Goal: Complete application form

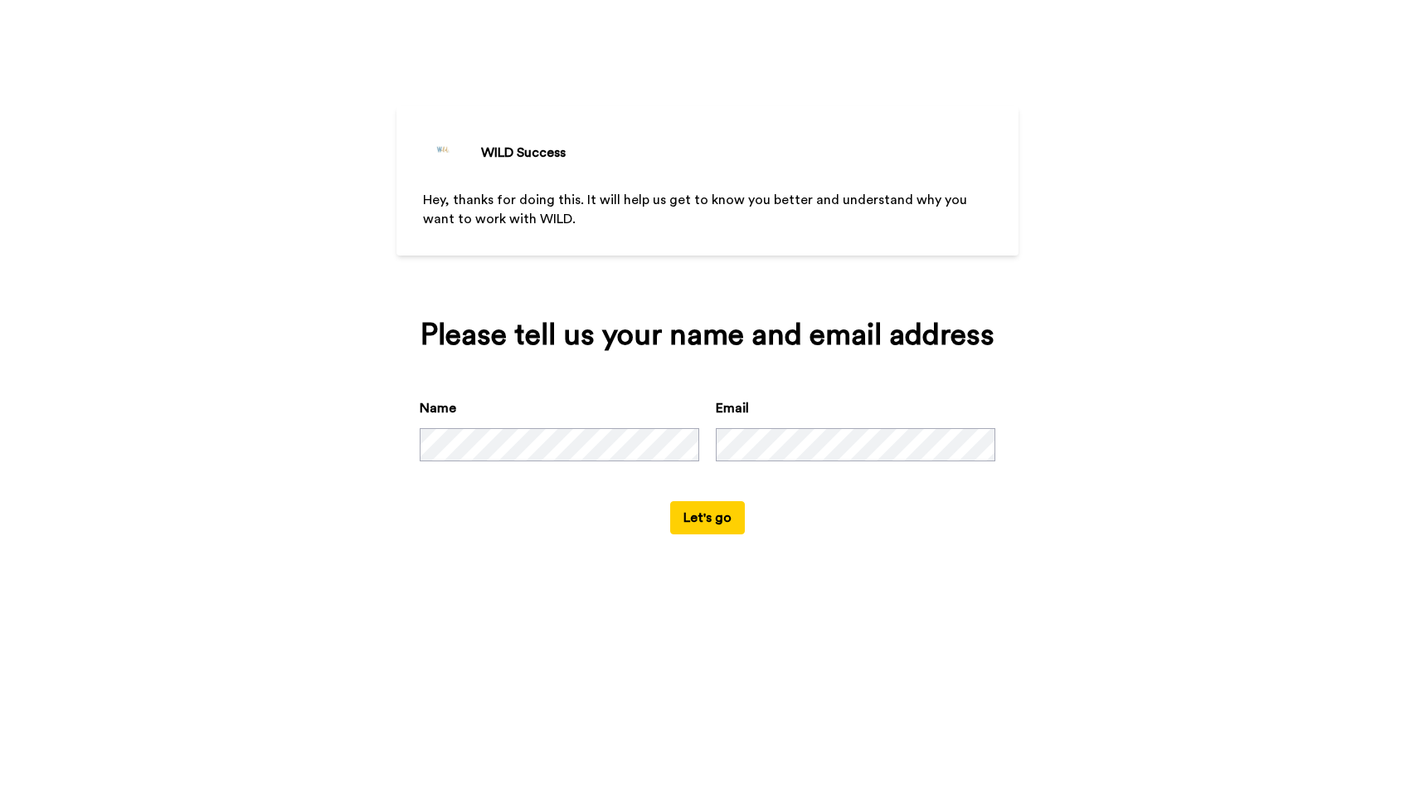
click at [709, 534] on button "Let's go" at bounding box center [707, 517] width 75 height 33
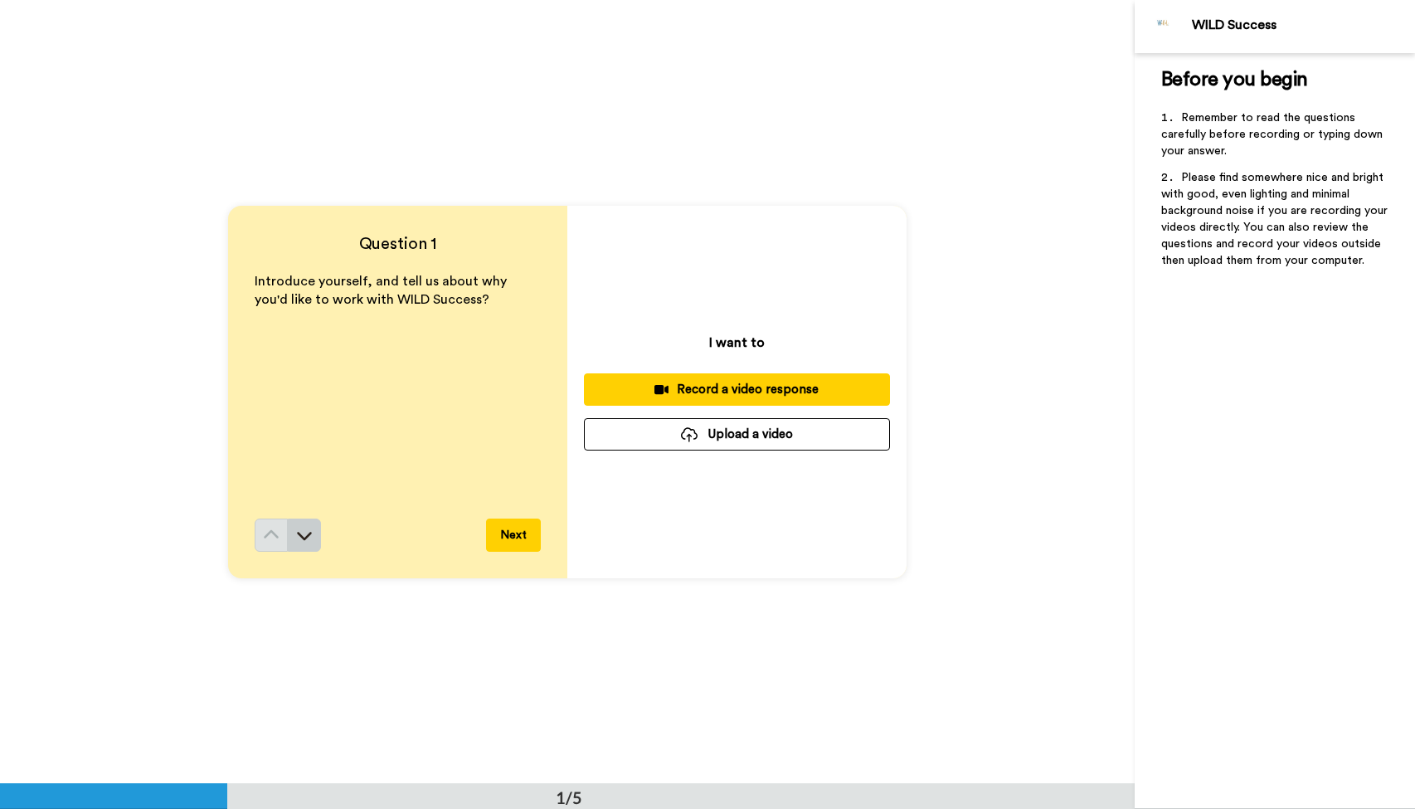
click at [295, 527] on button at bounding box center [304, 535] width 33 height 33
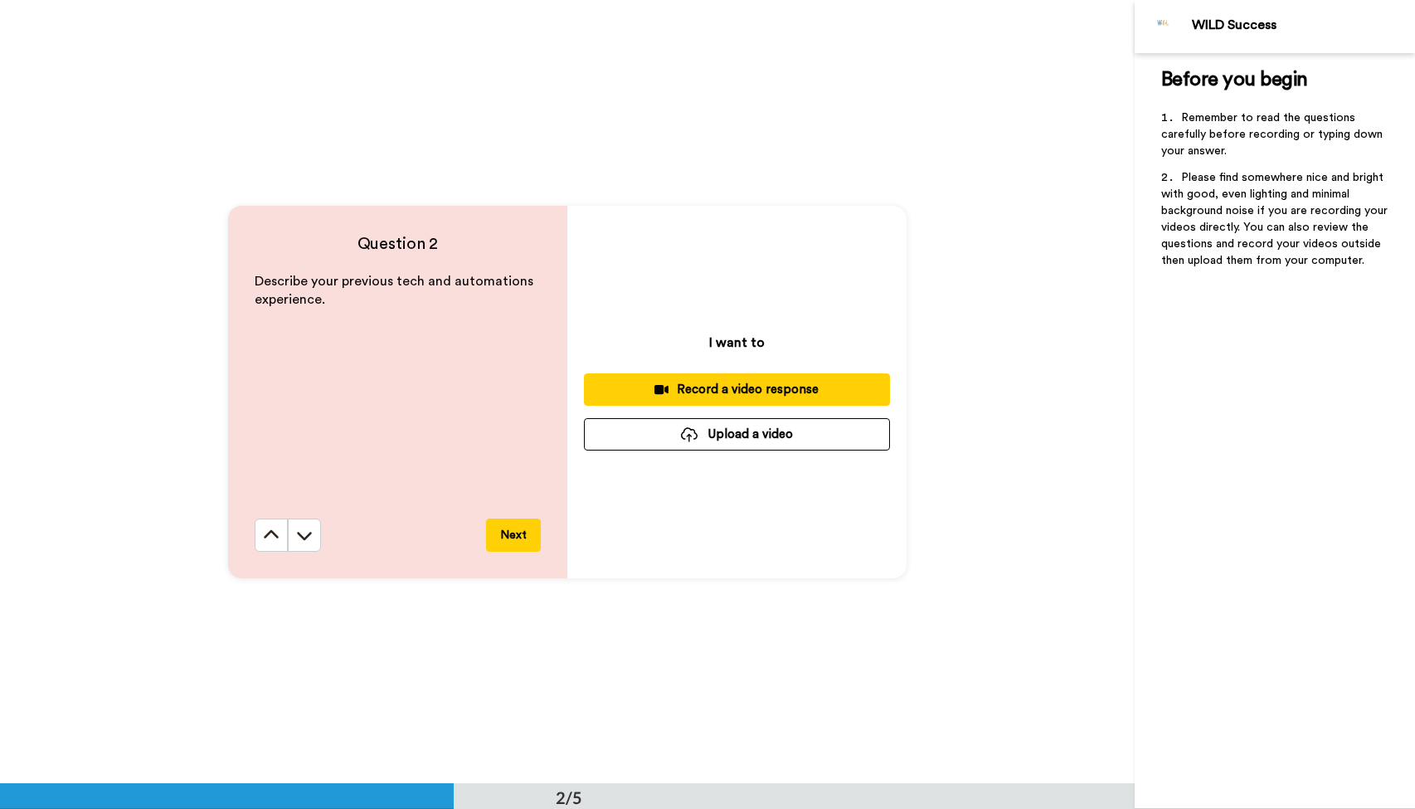
scroll to position [784, 0]
click at [275, 531] on icon at bounding box center [271, 534] width 17 height 17
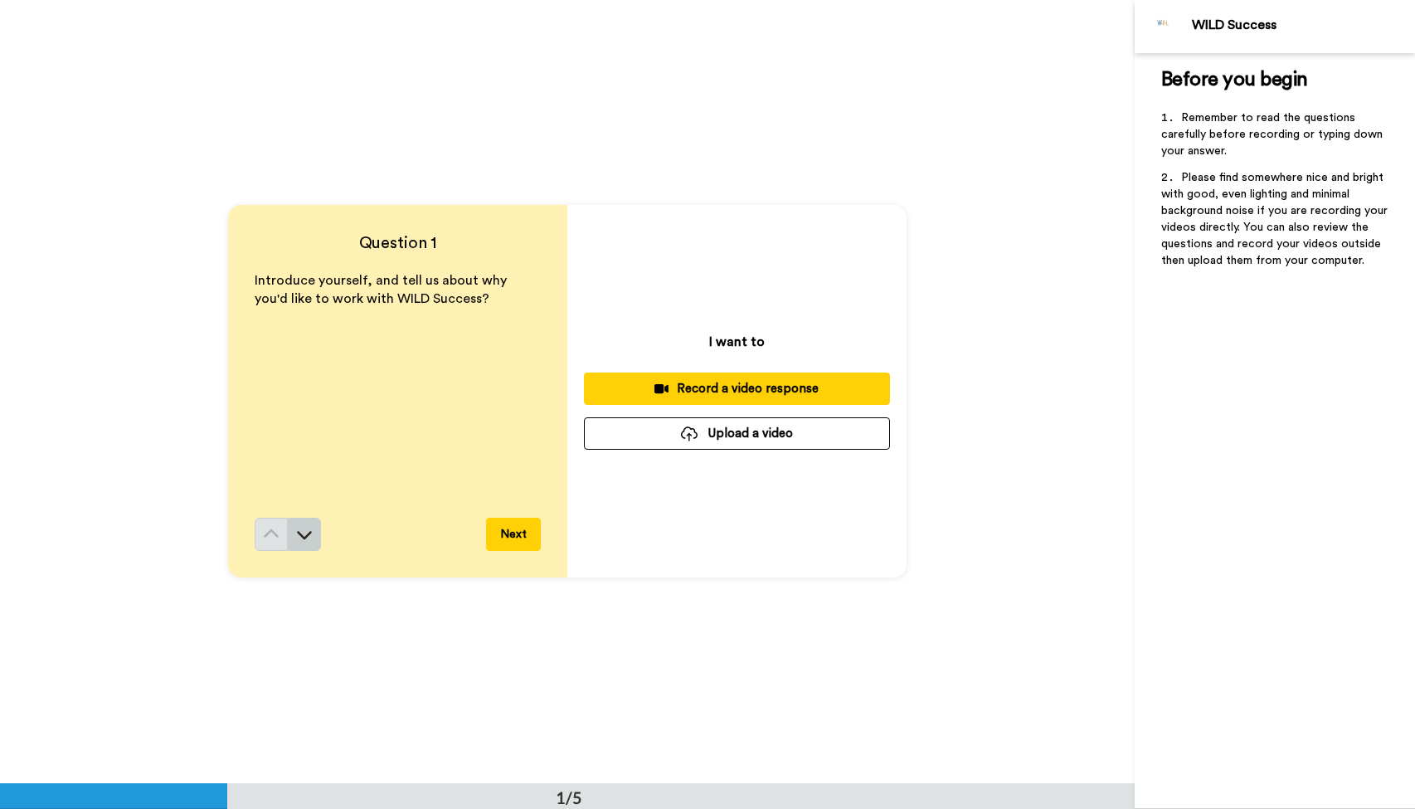
scroll to position [0, 0]
click at [309, 540] on icon at bounding box center [304, 535] width 17 height 17
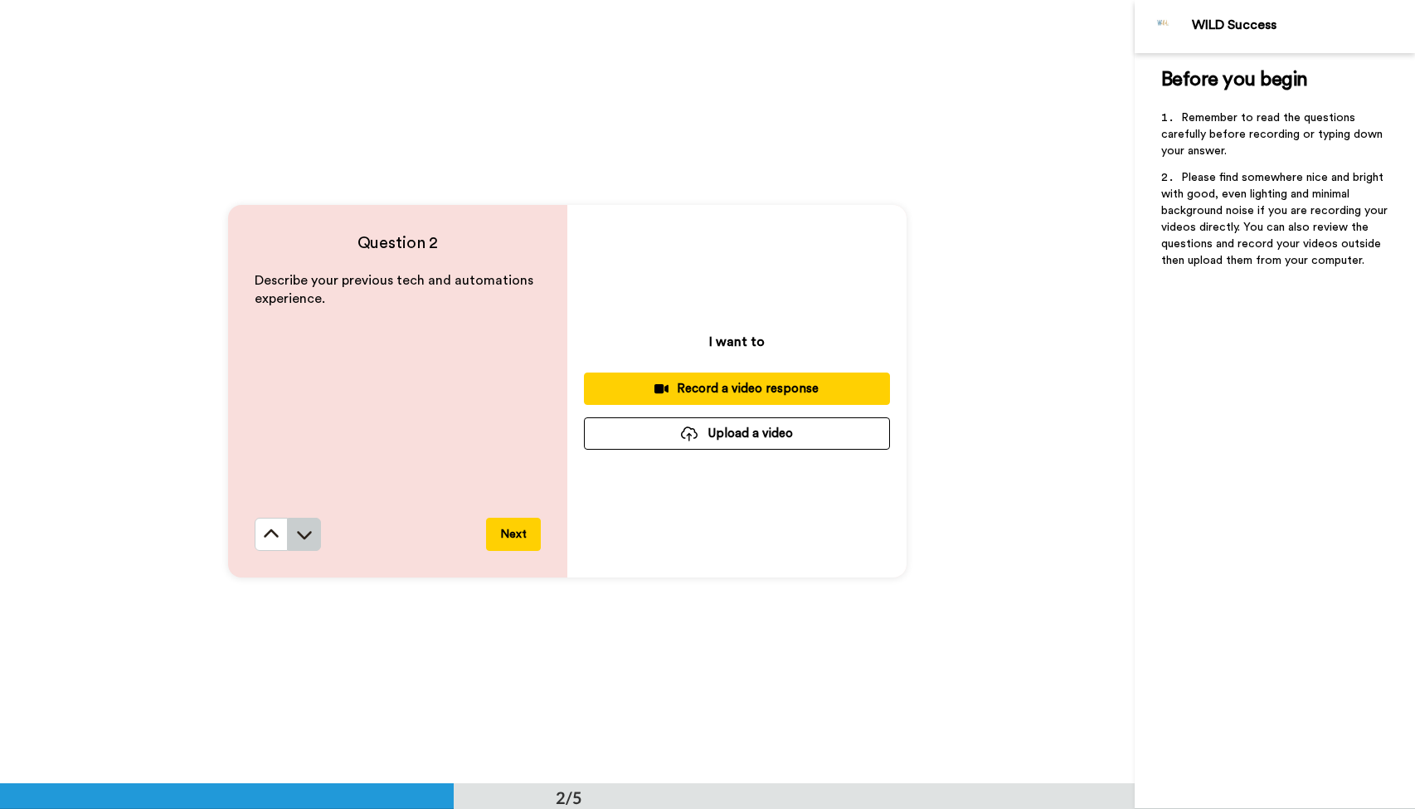
click at [308, 533] on icon at bounding box center [304, 534] width 17 height 17
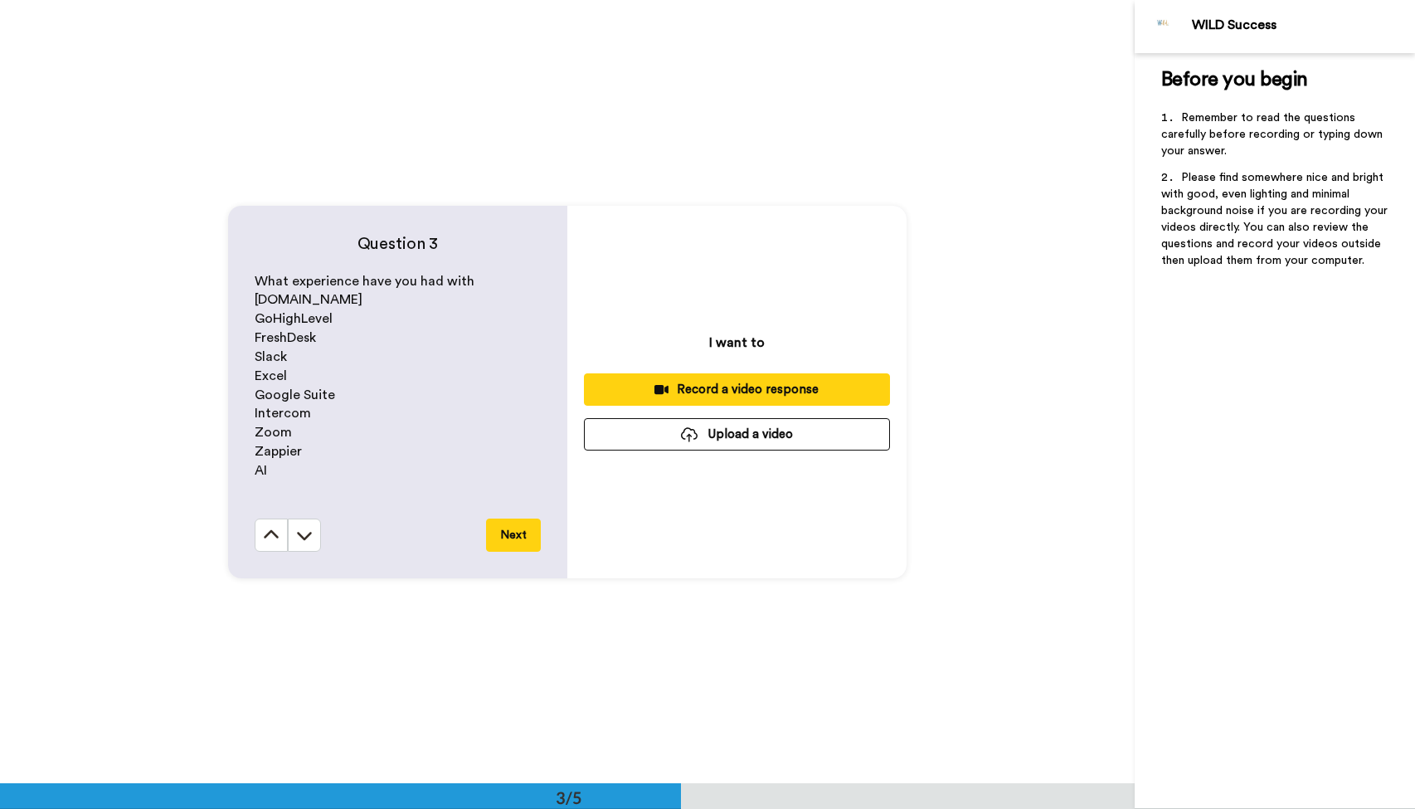
scroll to position [1567, 0]
click at [302, 529] on icon at bounding box center [304, 534] width 17 height 17
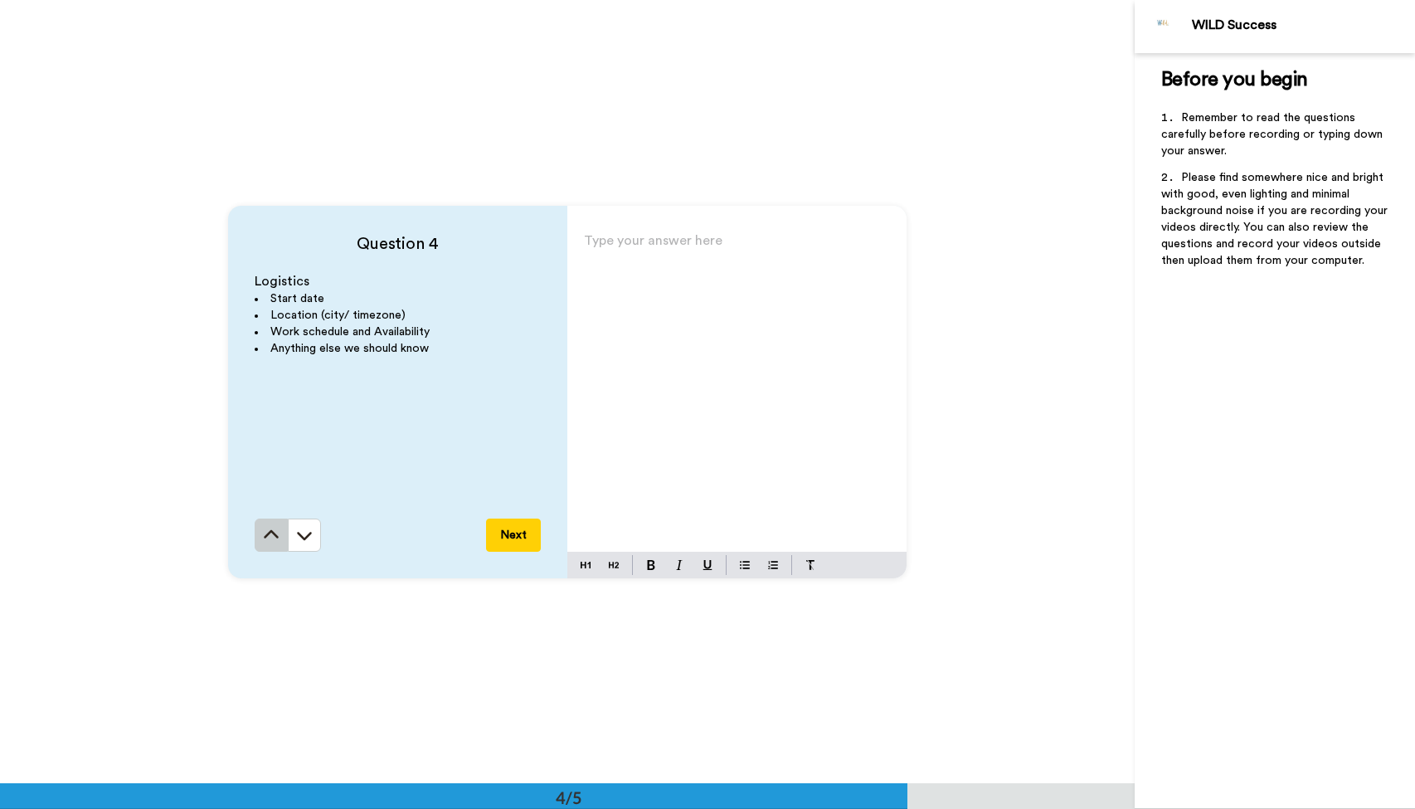
scroll to position [2350, 0]
click at [271, 539] on icon at bounding box center [271, 534] width 17 height 17
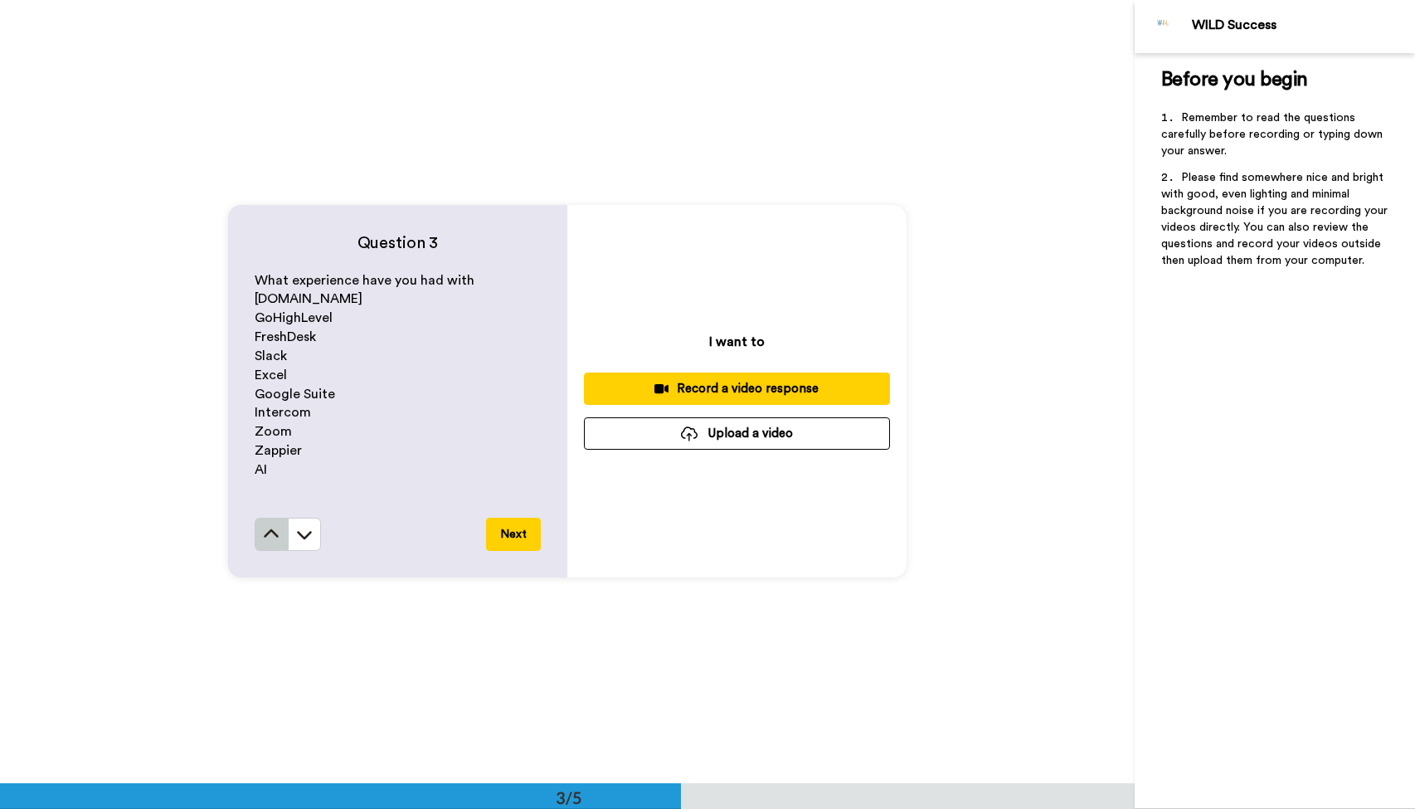
click at [273, 541] on icon at bounding box center [271, 534] width 17 height 17
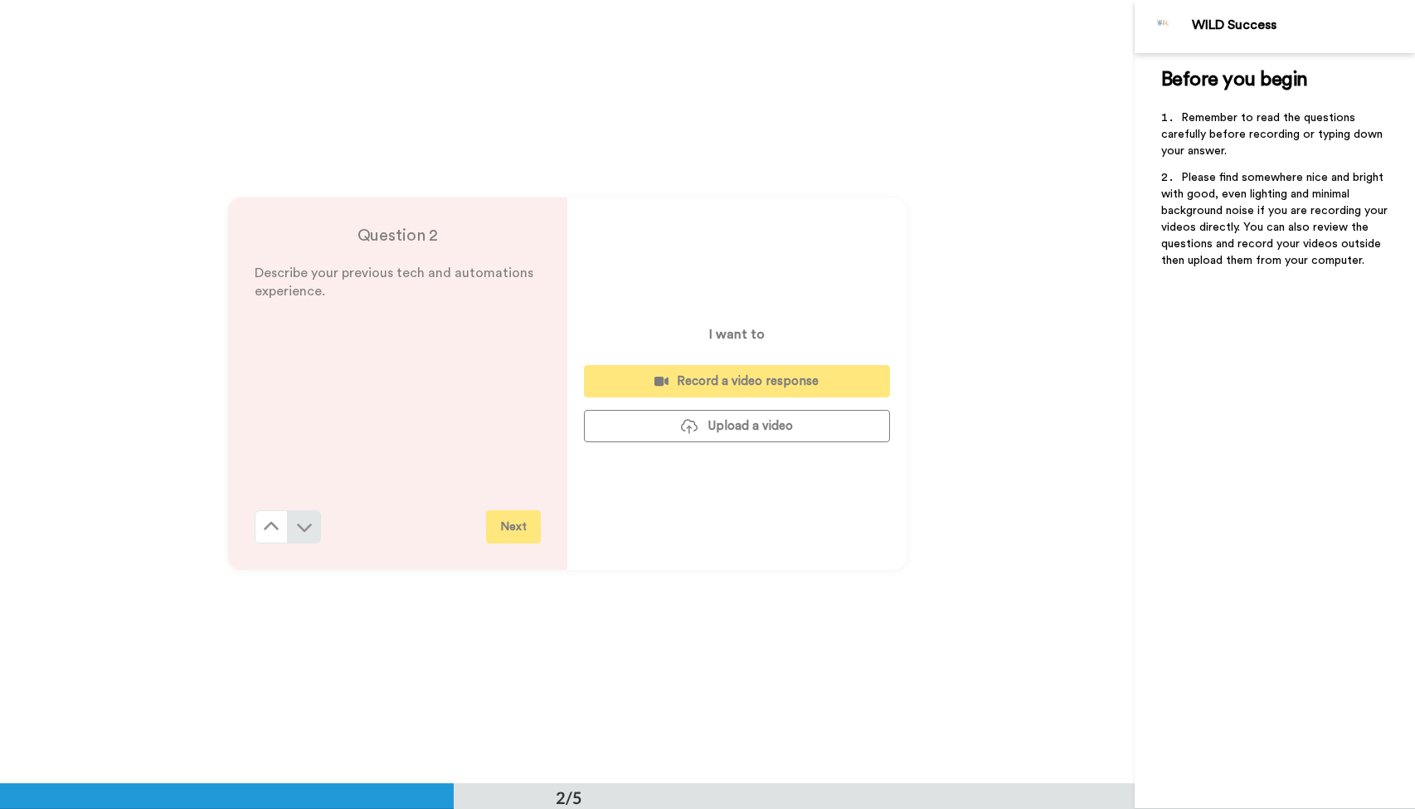
scroll to position [784, 0]
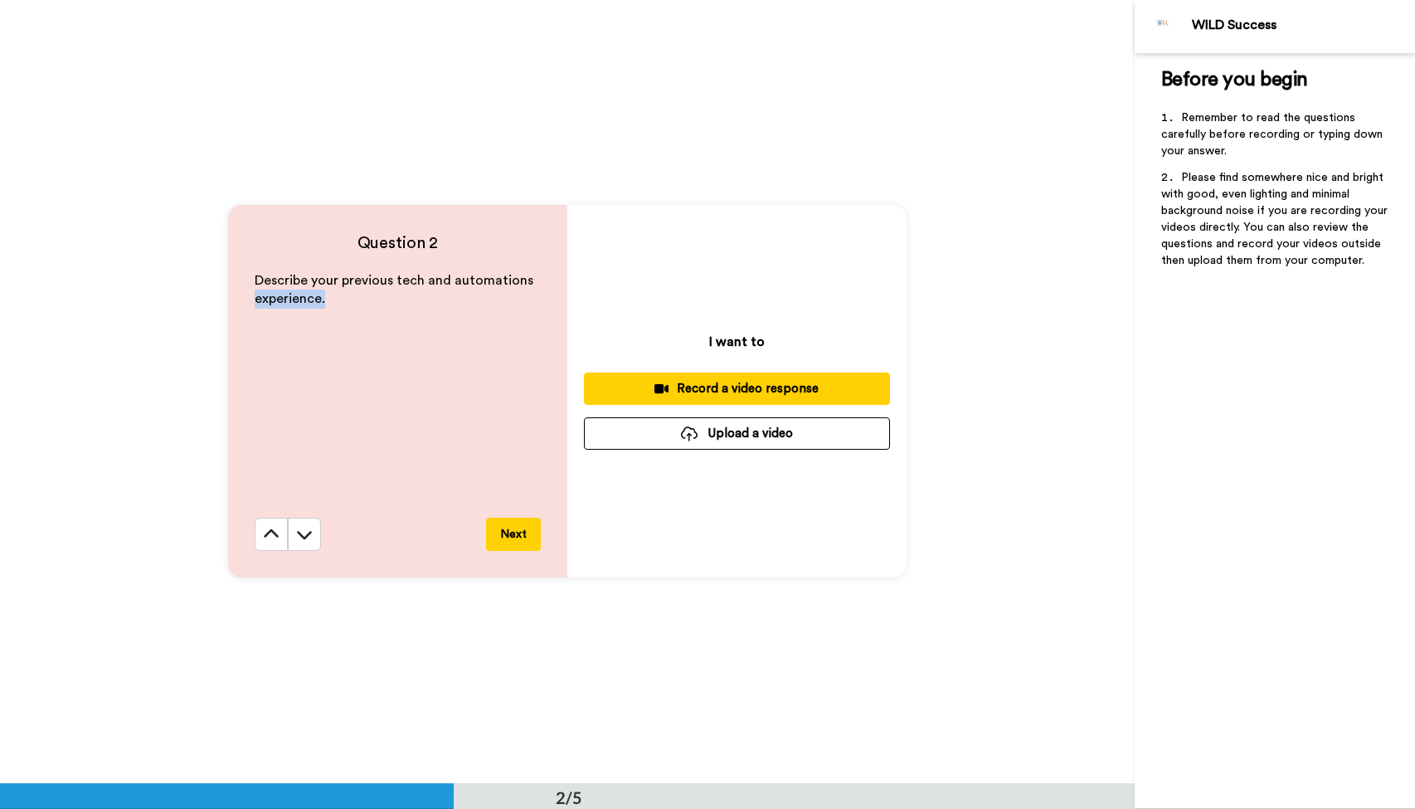
drag, startPoint x: 429, startPoint y: 302, endPoint x: 251, endPoint y: 314, distance: 178.0
click at [247, 290] on div "Question 2 Describe your previous tech and automations experience. Next" at bounding box center [397, 391] width 339 height 373
click at [290, 525] on button at bounding box center [304, 534] width 33 height 33
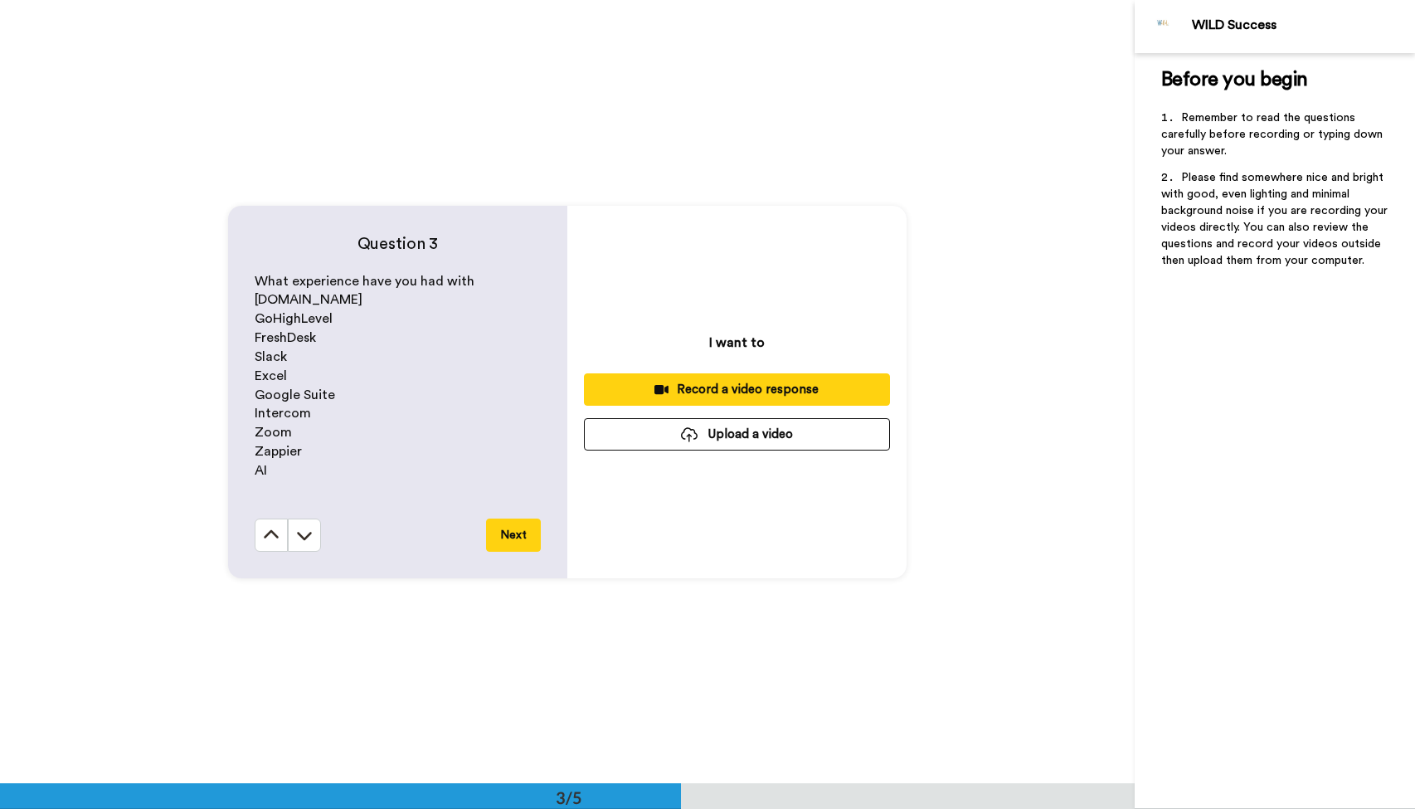
scroll to position [1567, 0]
click at [303, 532] on icon at bounding box center [304, 534] width 17 height 17
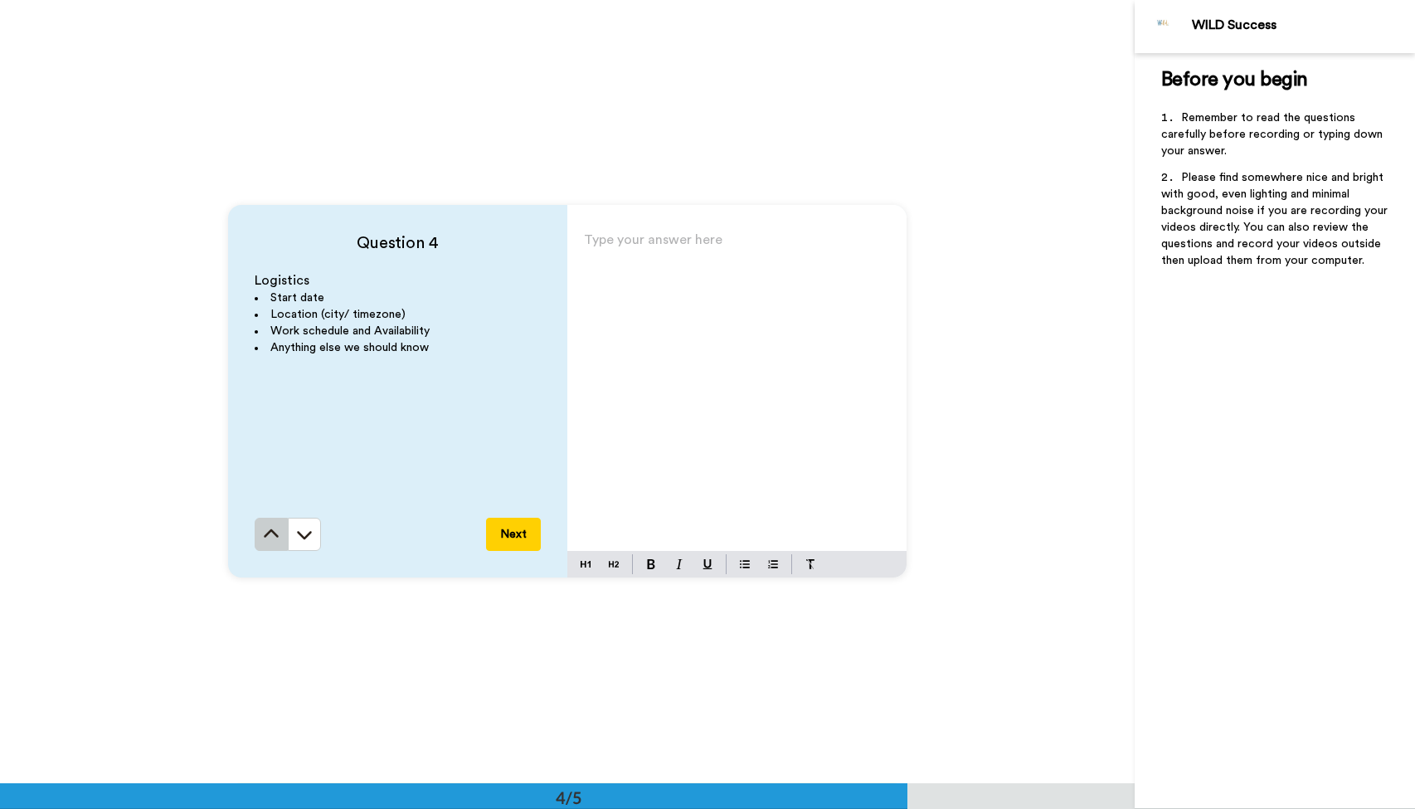
click at [276, 528] on icon at bounding box center [271, 534] width 17 height 17
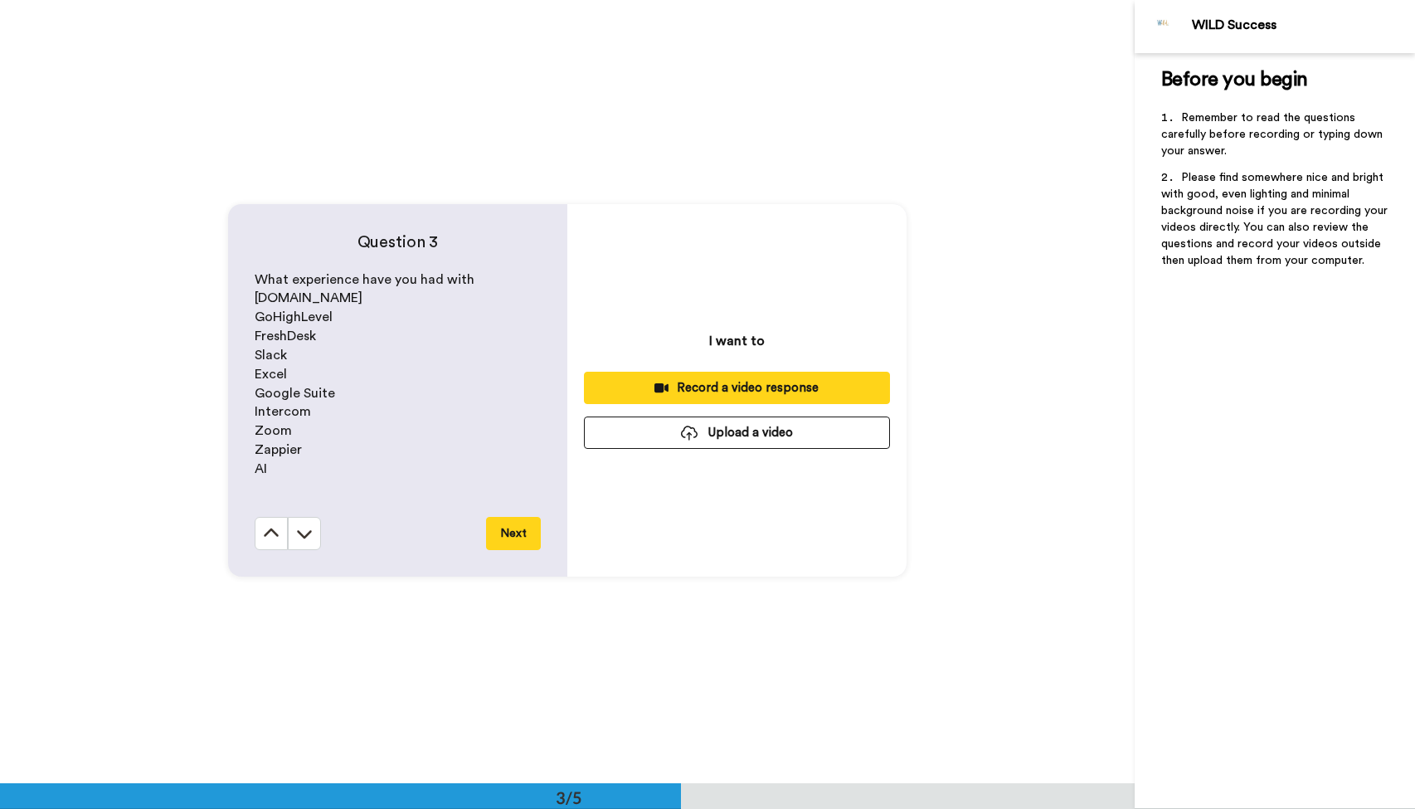
click at [276, 528] on icon at bounding box center [271, 533] width 17 height 17
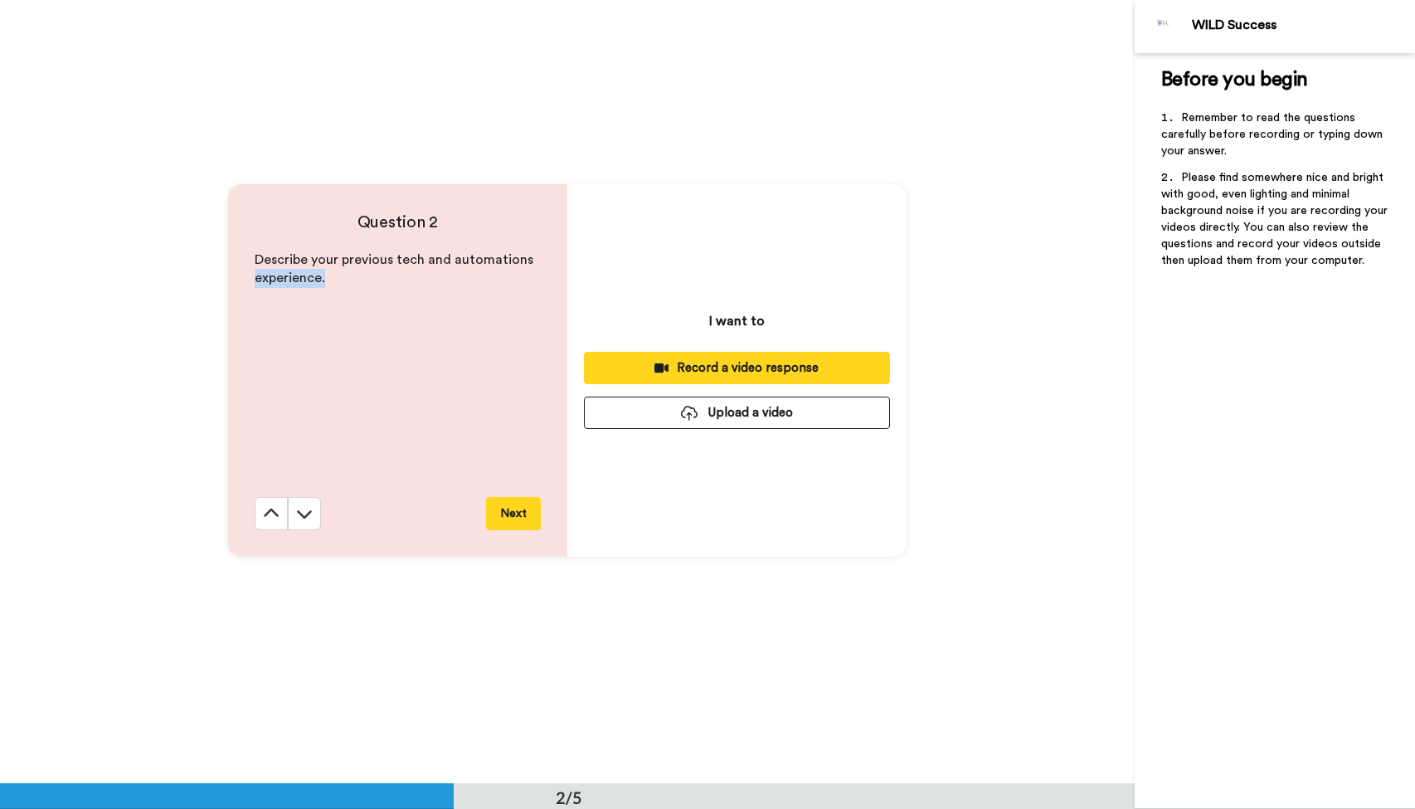
scroll to position [784, 0]
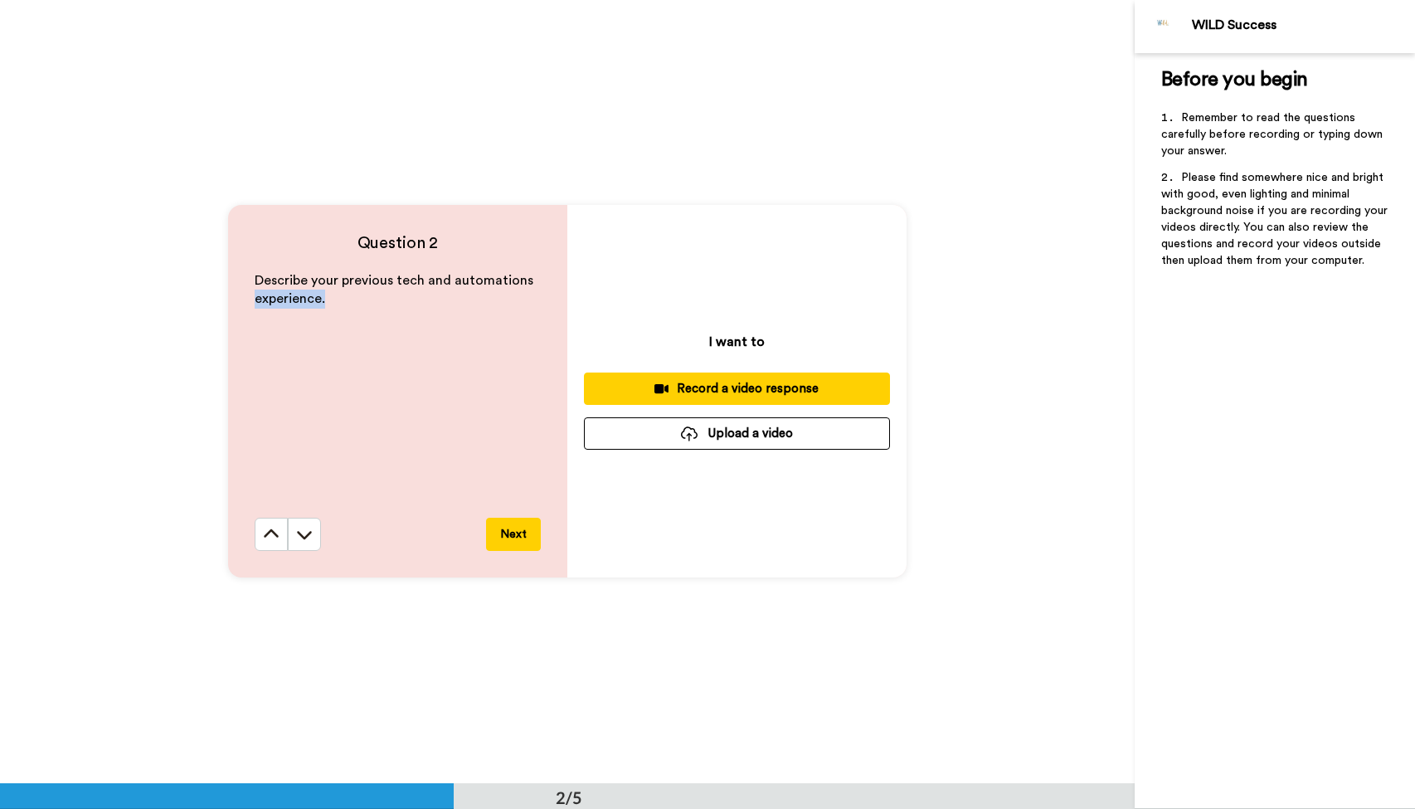
click at [329, 310] on div "Describe your previous tech and automations experience." at bounding box center [398, 394] width 286 height 246
drag, startPoint x: 339, startPoint y: 301, endPoint x: 246, endPoint y: 278, distance: 95.0
click at [246, 278] on div "Question 2 Describe your previous tech and automations experience. Next" at bounding box center [397, 391] width 339 height 373
copy span "Describe your previous tech and automations experience."
click at [309, 534] on icon at bounding box center [304, 535] width 15 height 8
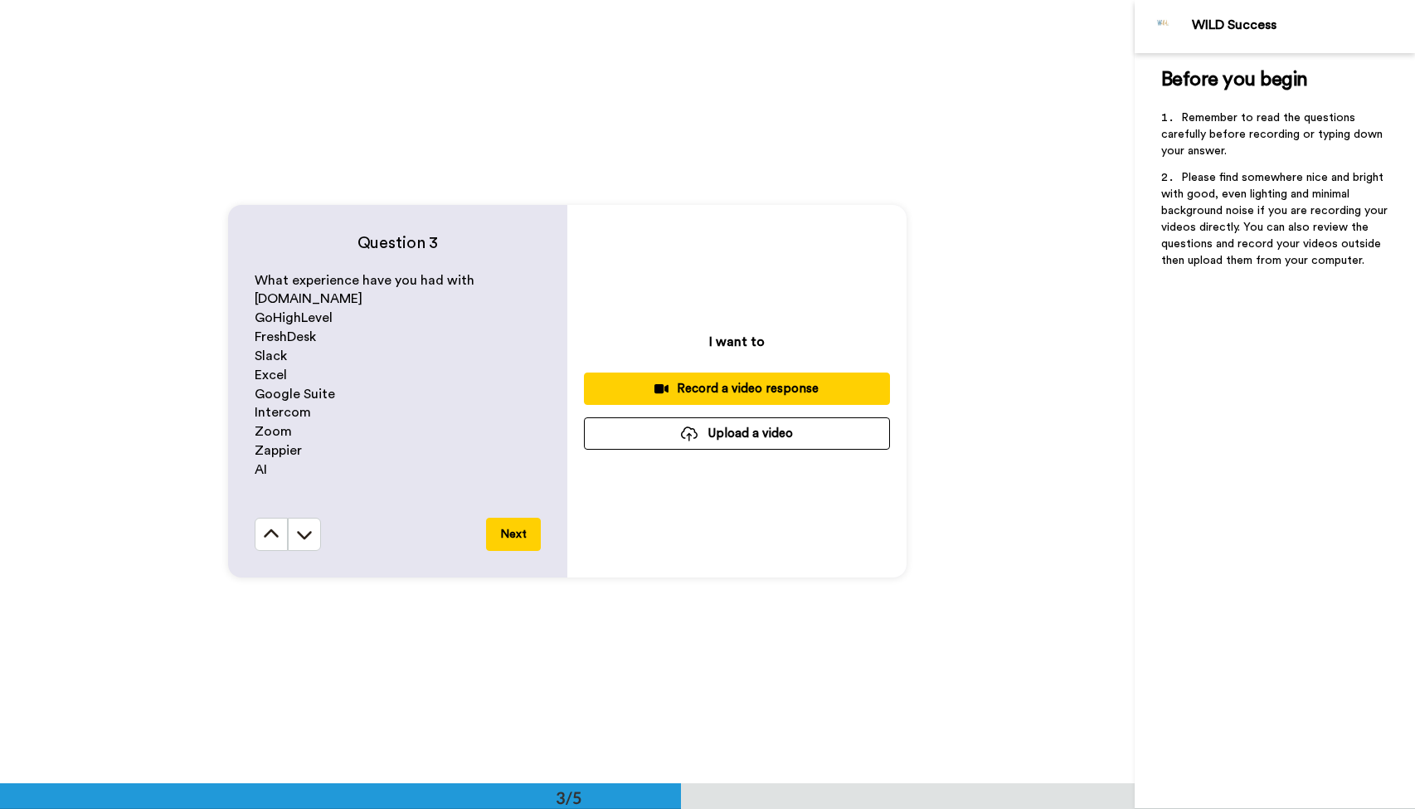
scroll to position [1578, 0]
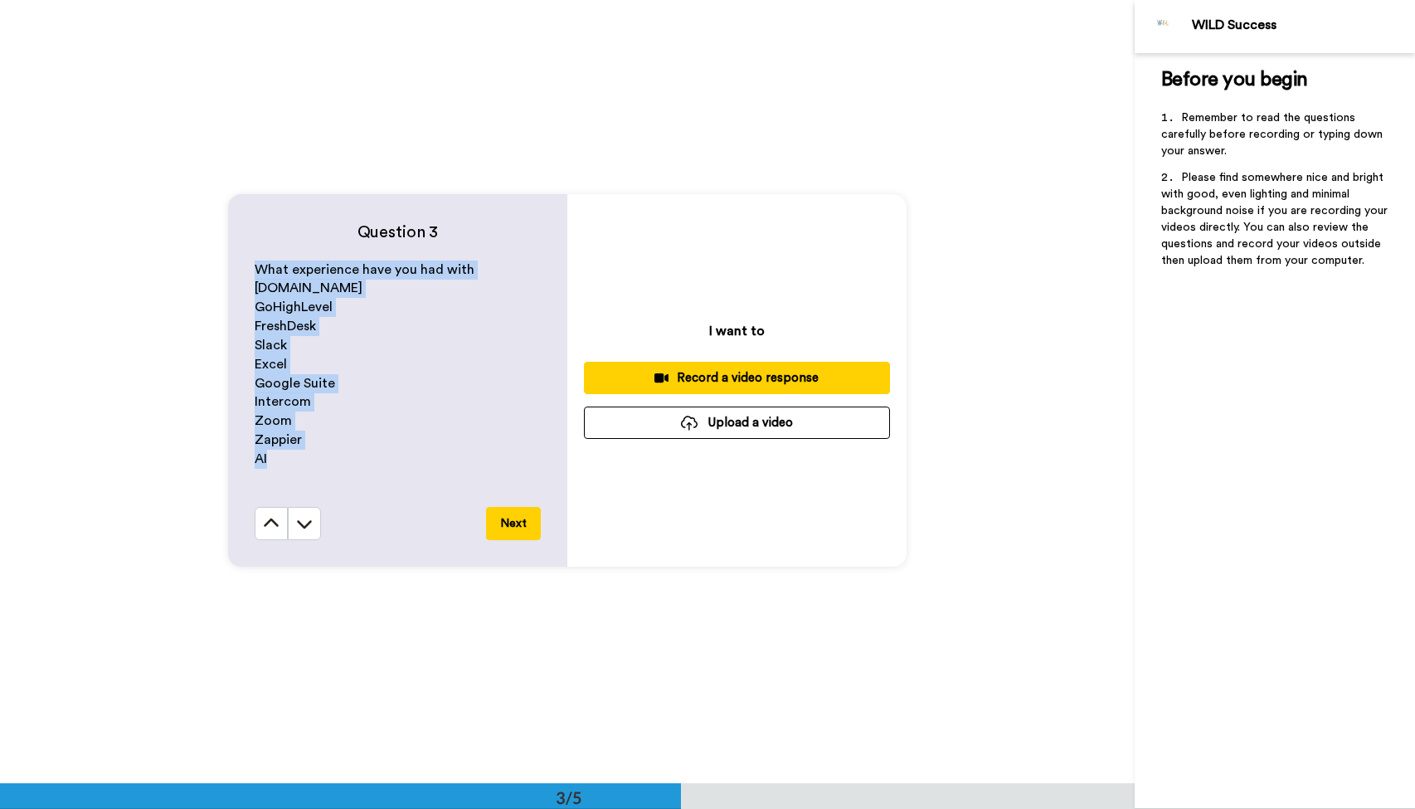
drag, startPoint x: 320, startPoint y: 452, endPoint x: 245, endPoint y: 264, distance: 202.9
click at [245, 264] on div "Question 3 What experience have you had with Circle.io GoHighLevel FreshDesk Sl…" at bounding box center [397, 380] width 339 height 373
copy div "What experience have you had with Circle.io GoHighLevel FreshDesk Slack Excel G…"
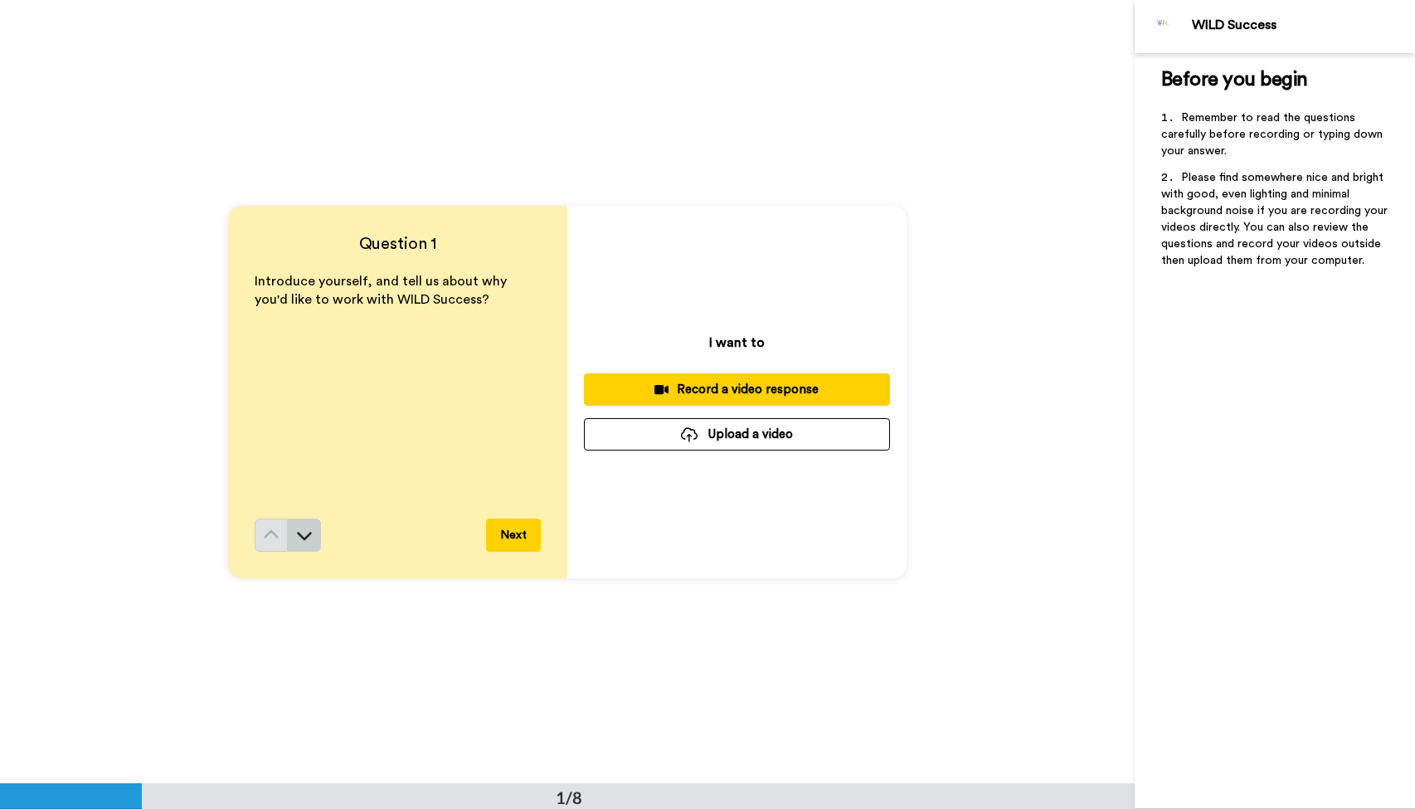
click at [300, 538] on icon at bounding box center [304, 535] width 17 height 17
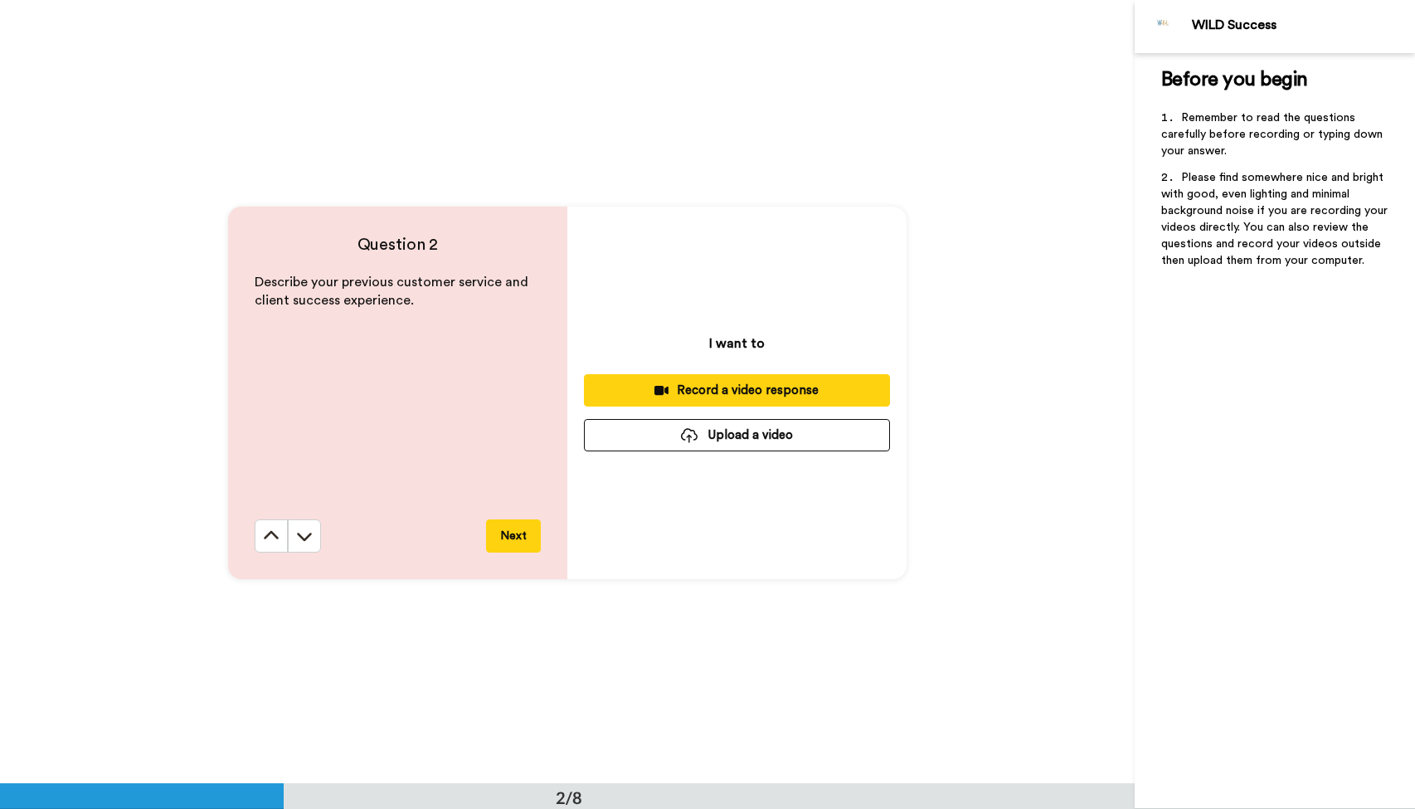
scroll to position [784, 0]
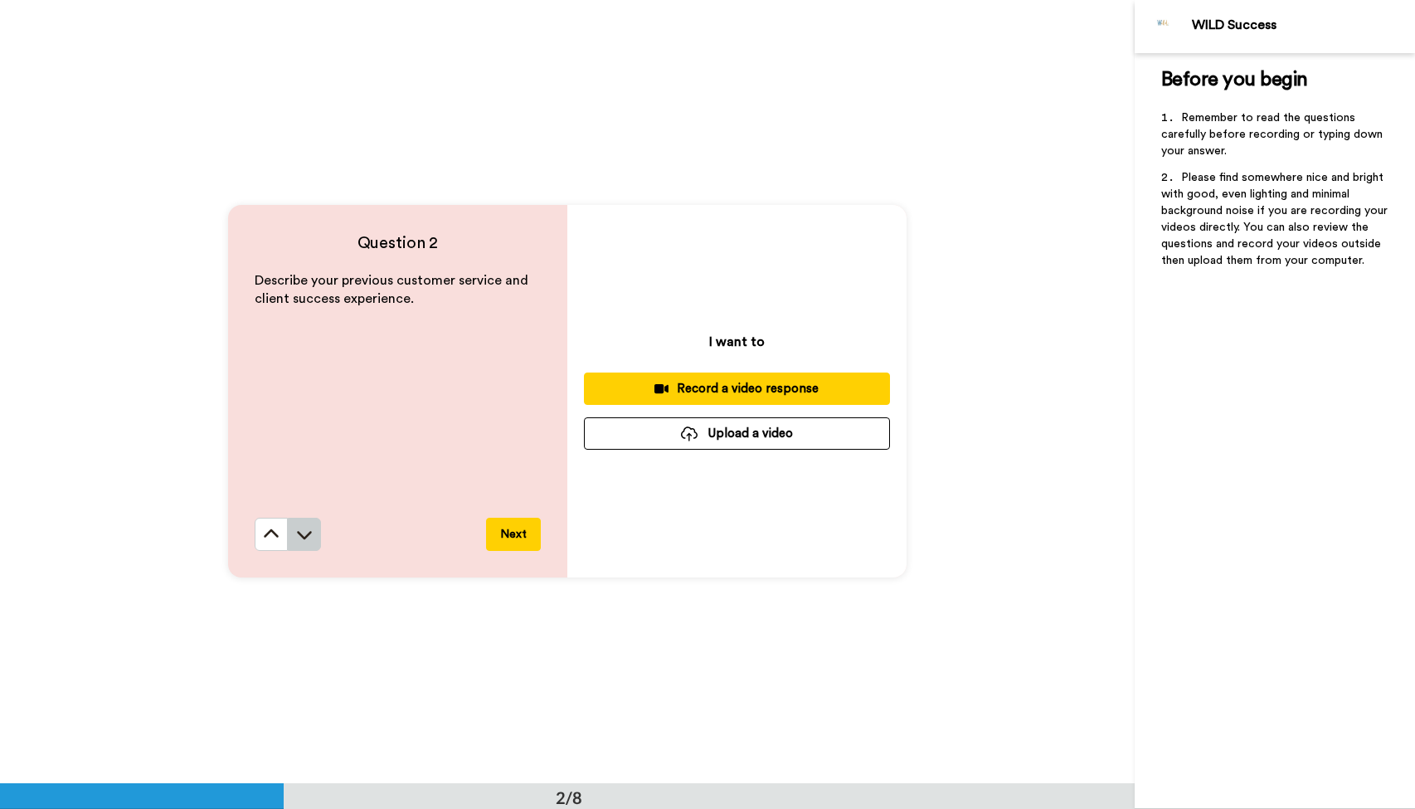
click at [298, 528] on icon at bounding box center [304, 534] width 17 height 17
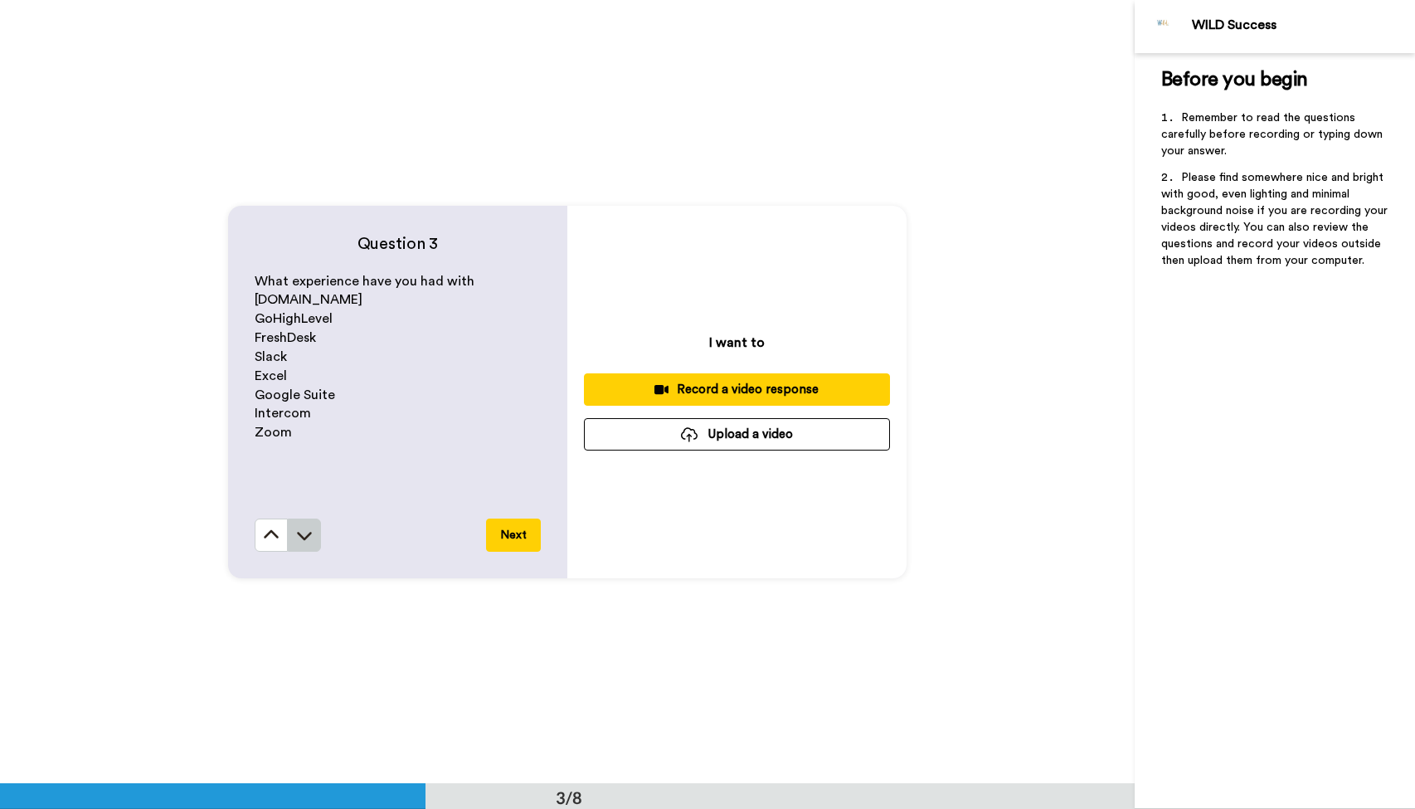
scroll to position [1567, 0]
click at [310, 541] on icon at bounding box center [304, 534] width 17 height 17
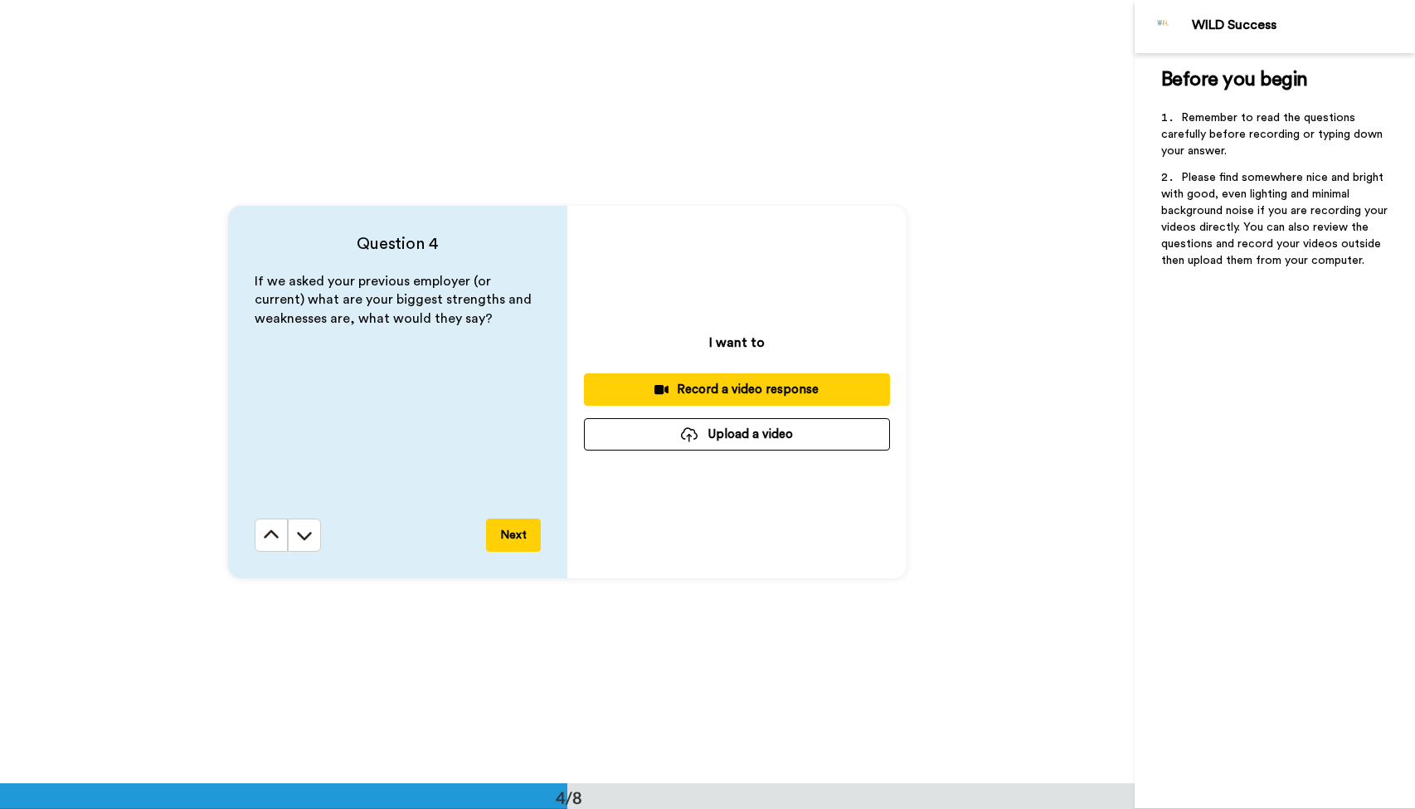
scroll to position [2350, 0]
click at [281, 528] on button at bounding box center [271, 534] width 33 height 33
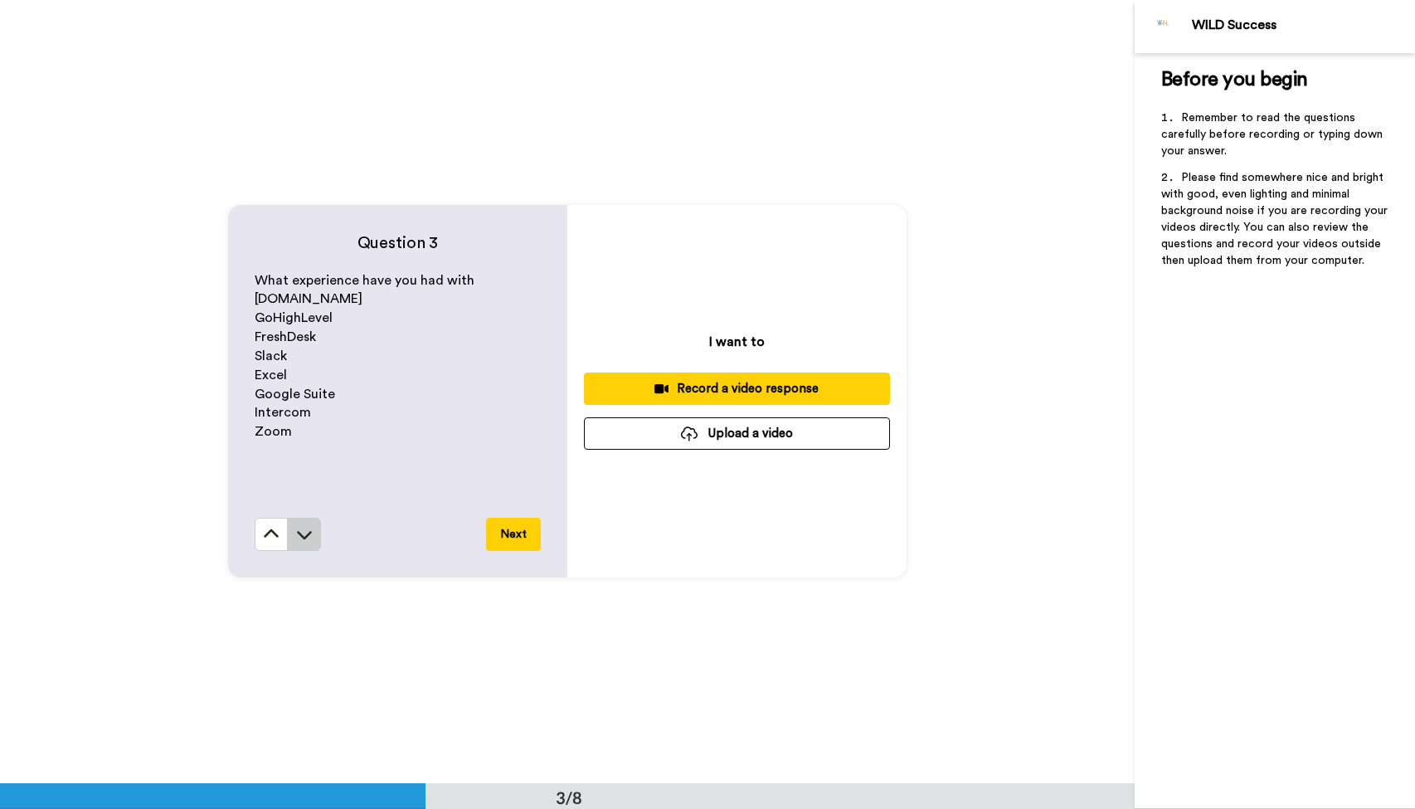
click at [316, 542] on button at bounding box center [304, 534] width 33 height 33
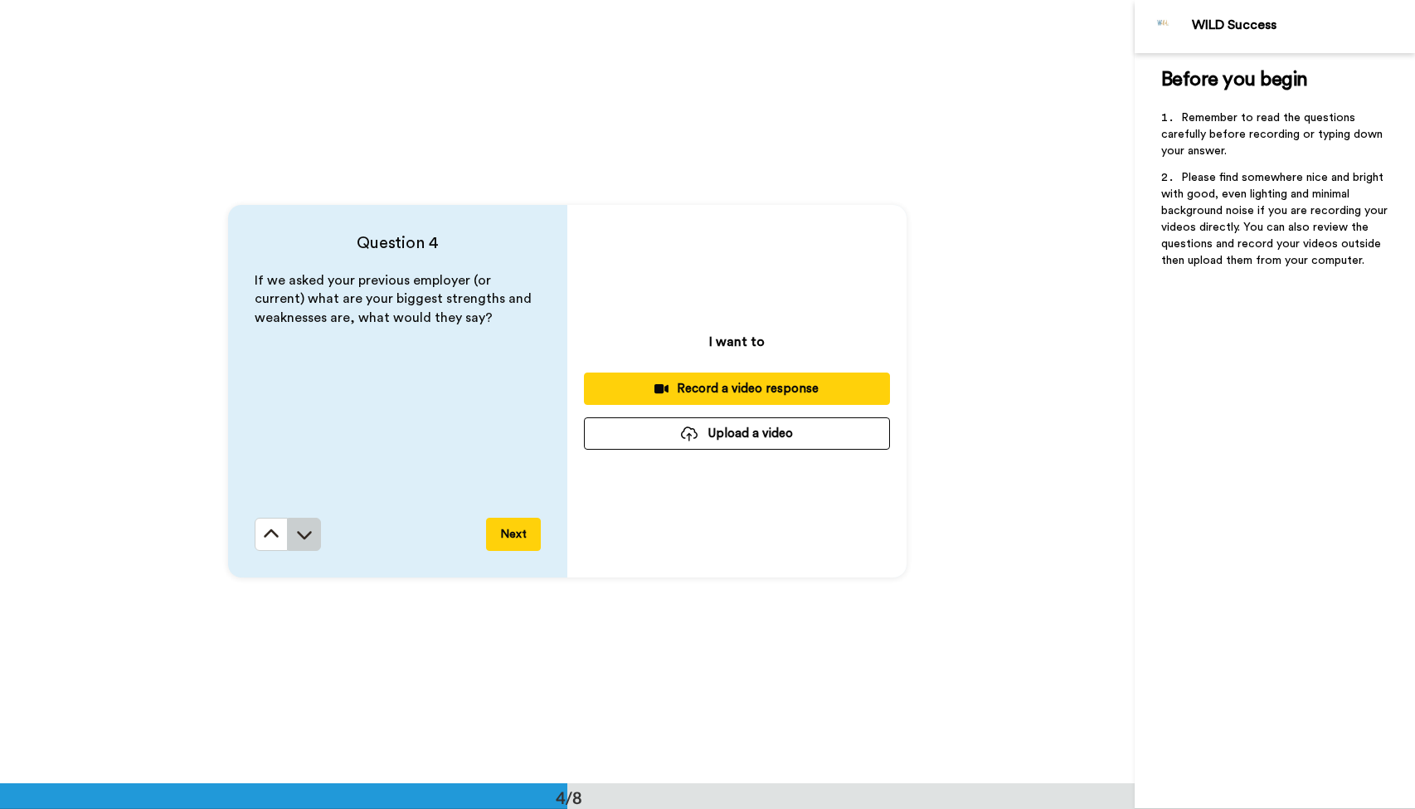
click at [318, 536] on button at bounding box center [304, 534] width 33 height 33
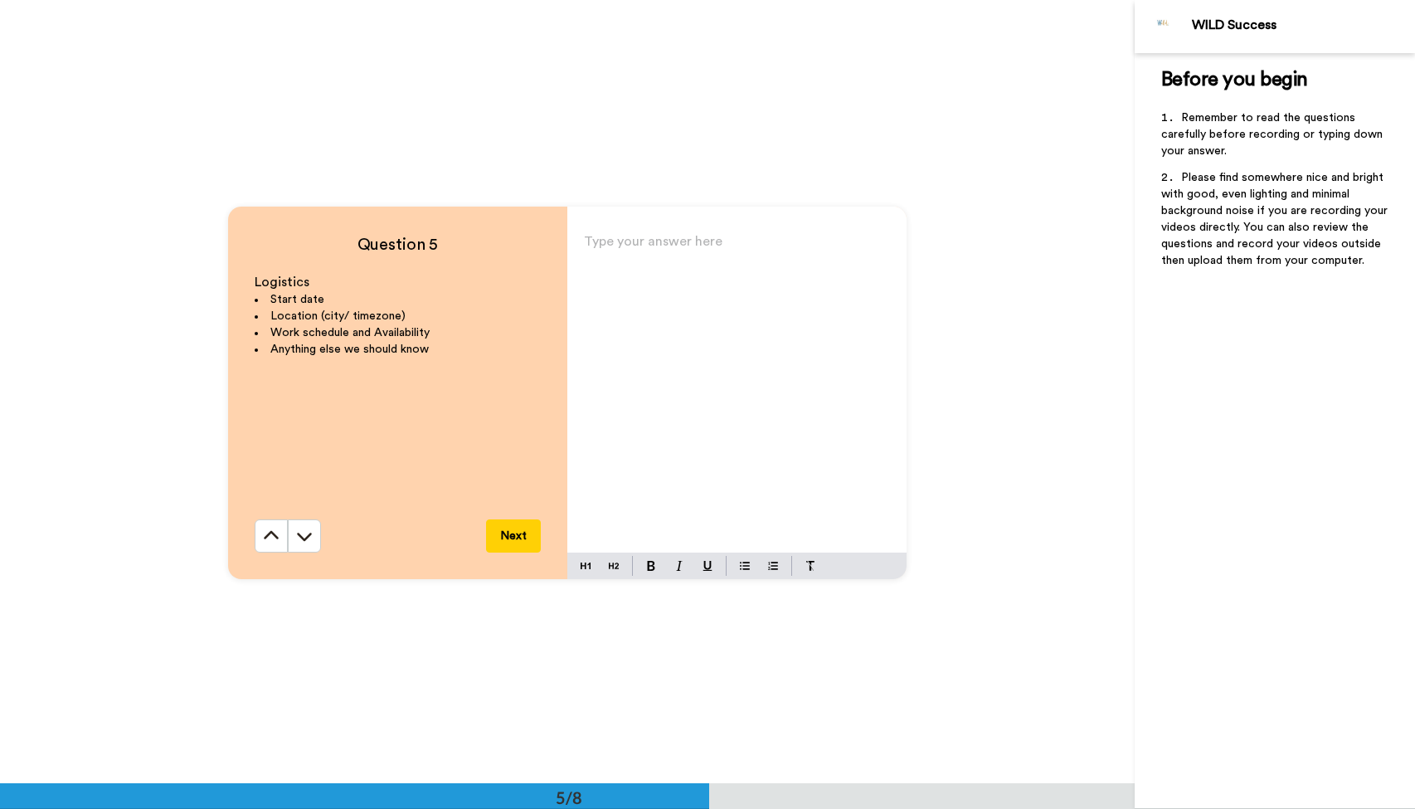
scroll to position [3134, 0]
click at [280, 538] on button at bounding box center [271, 534] width 33 height 33
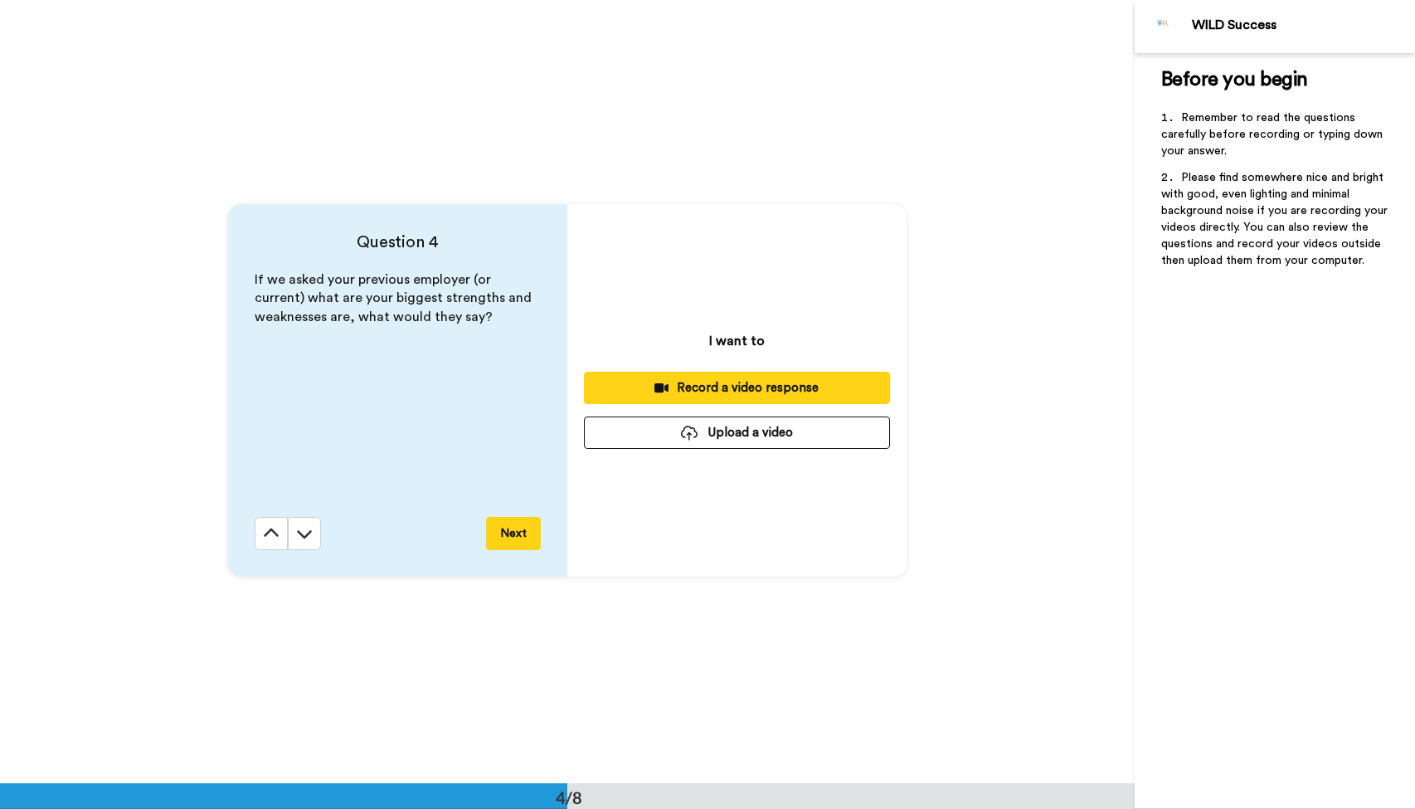
click at [280, 538] on button at bounding box center [271, 533] width 33 height 33
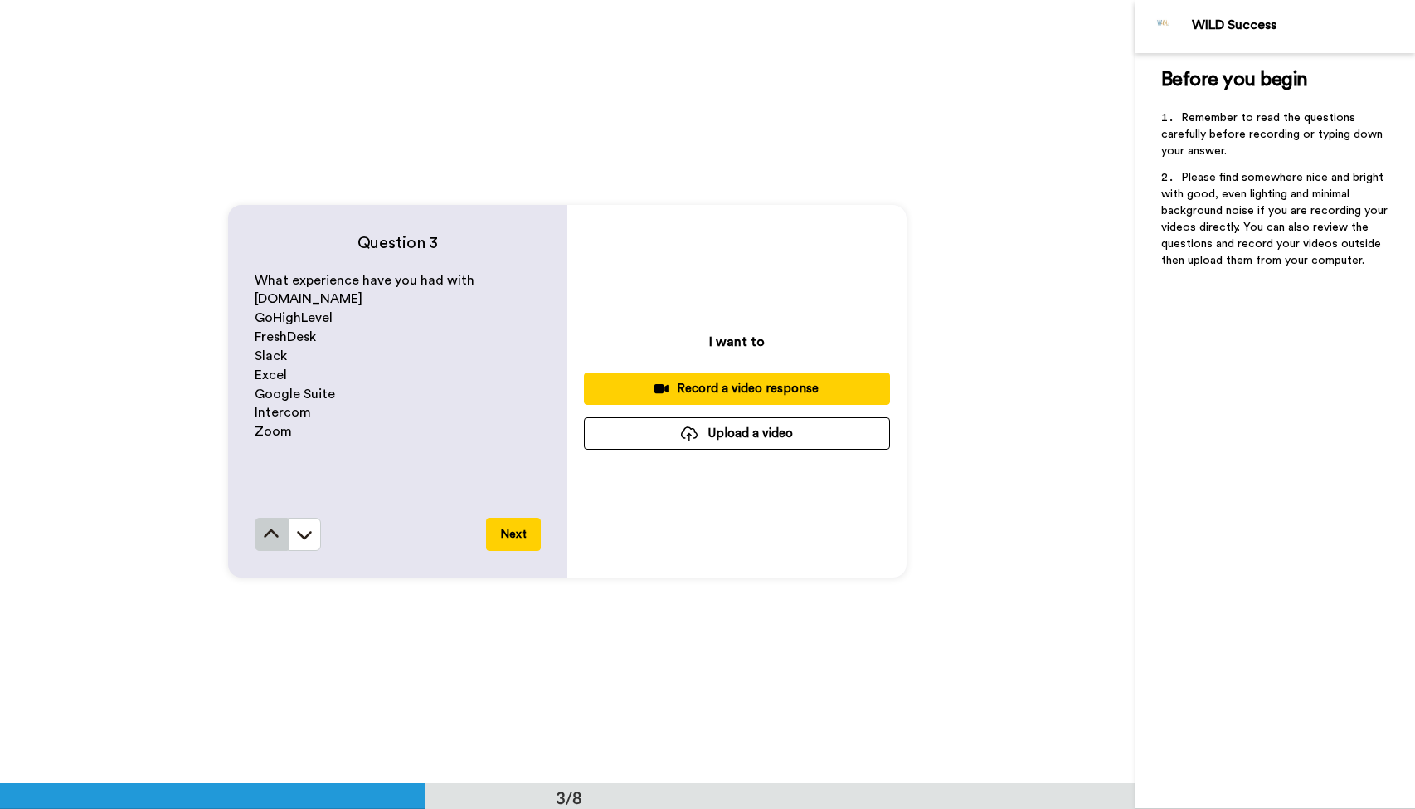
click at [280, 538] on button at bounding box center [271, 534] width 33 height 33
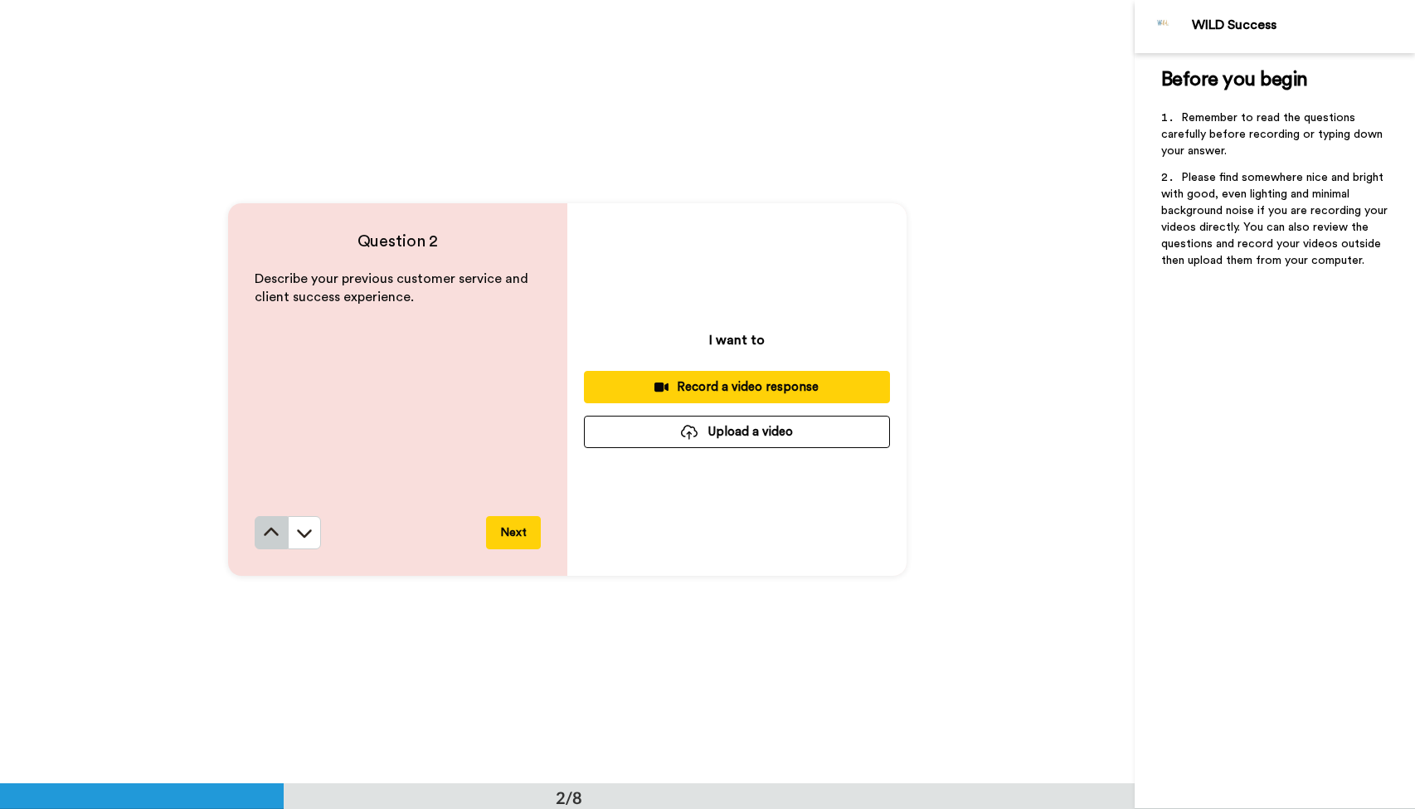
scroll to position [784, 0]
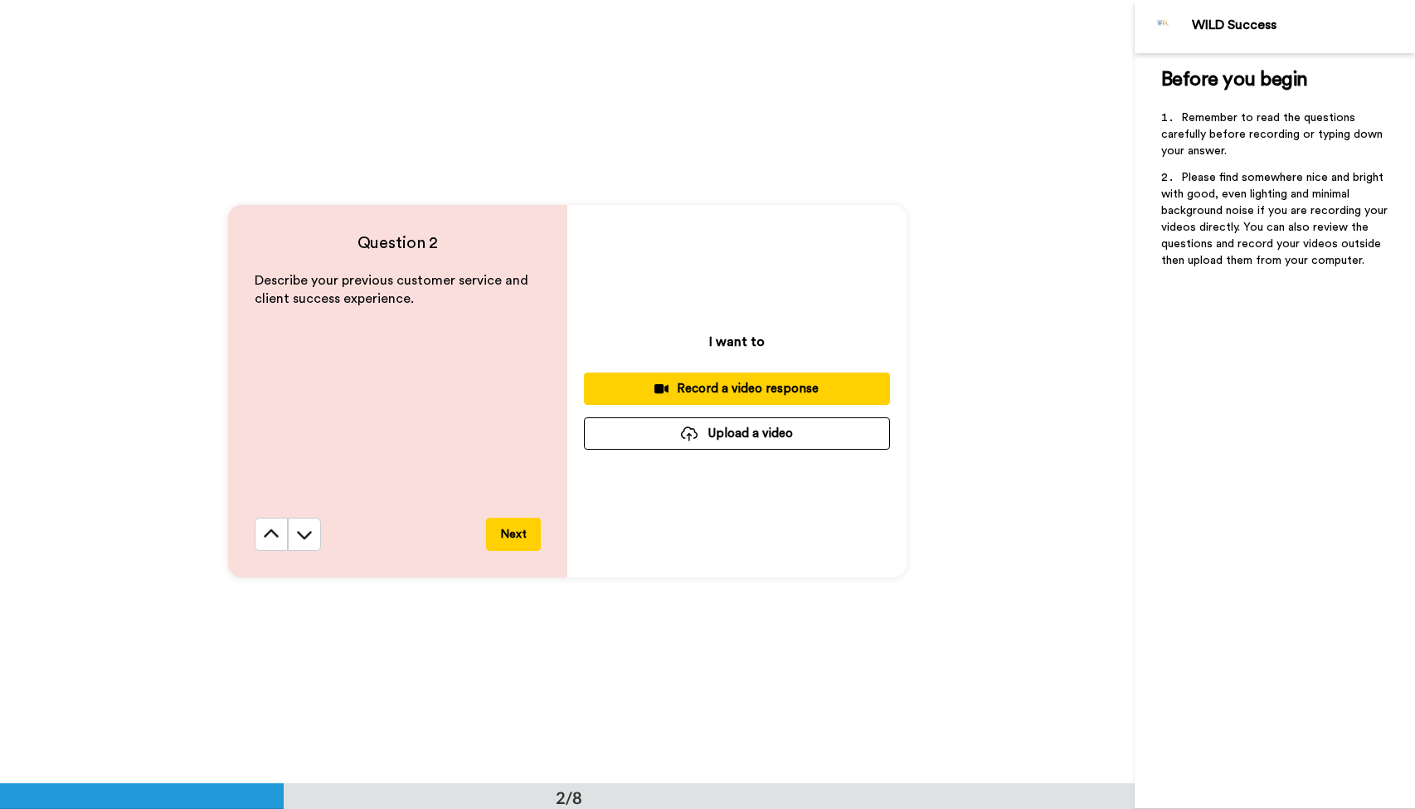
click at [482, 310] on div "Describe your previous customer service and client success experience." at bounding box center [398, 394] width 286 height 246
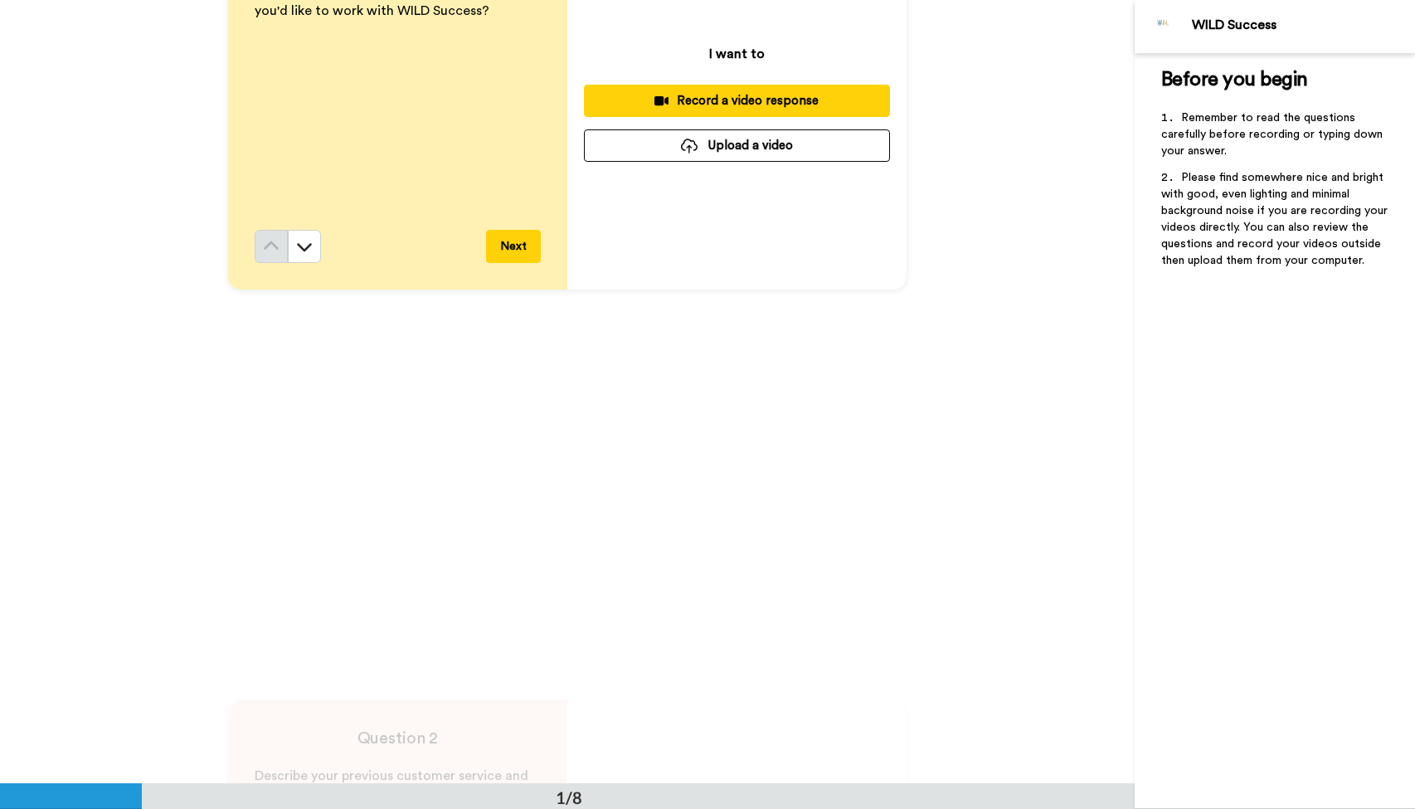
scroll to position [0, 0]
